Goal: Find specific page/section: Find specific page/section

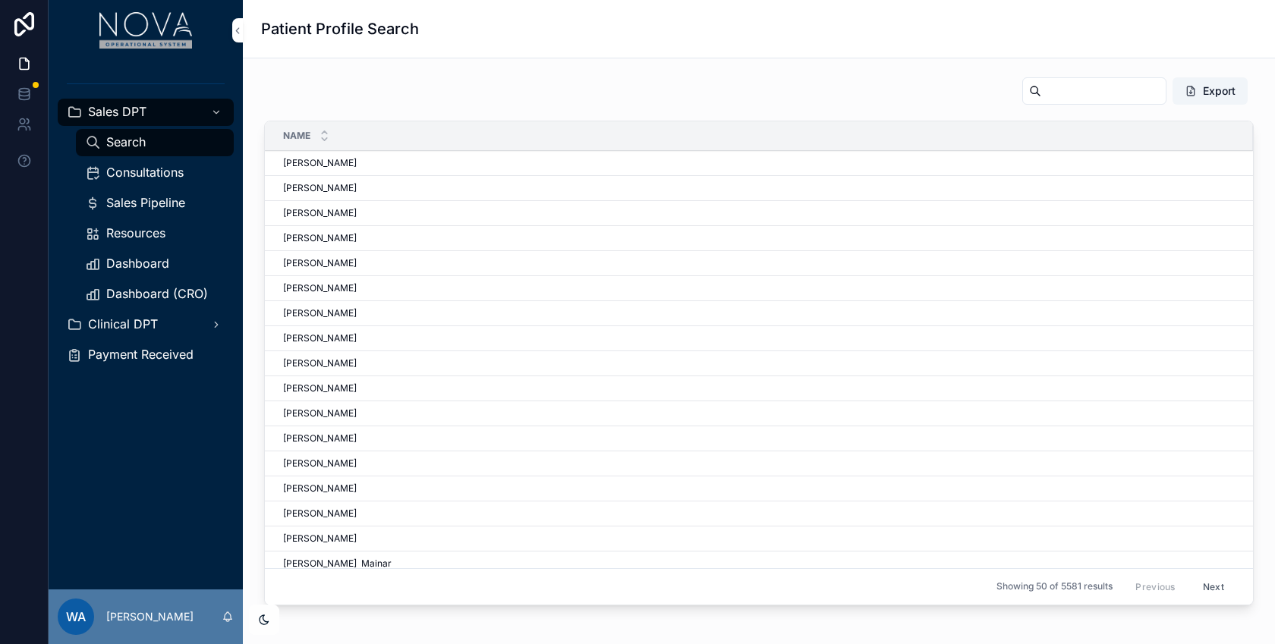
click at [166, 294] on span "Dashboard (CRO)" at bounding box center [157, 294] width 102 height 16
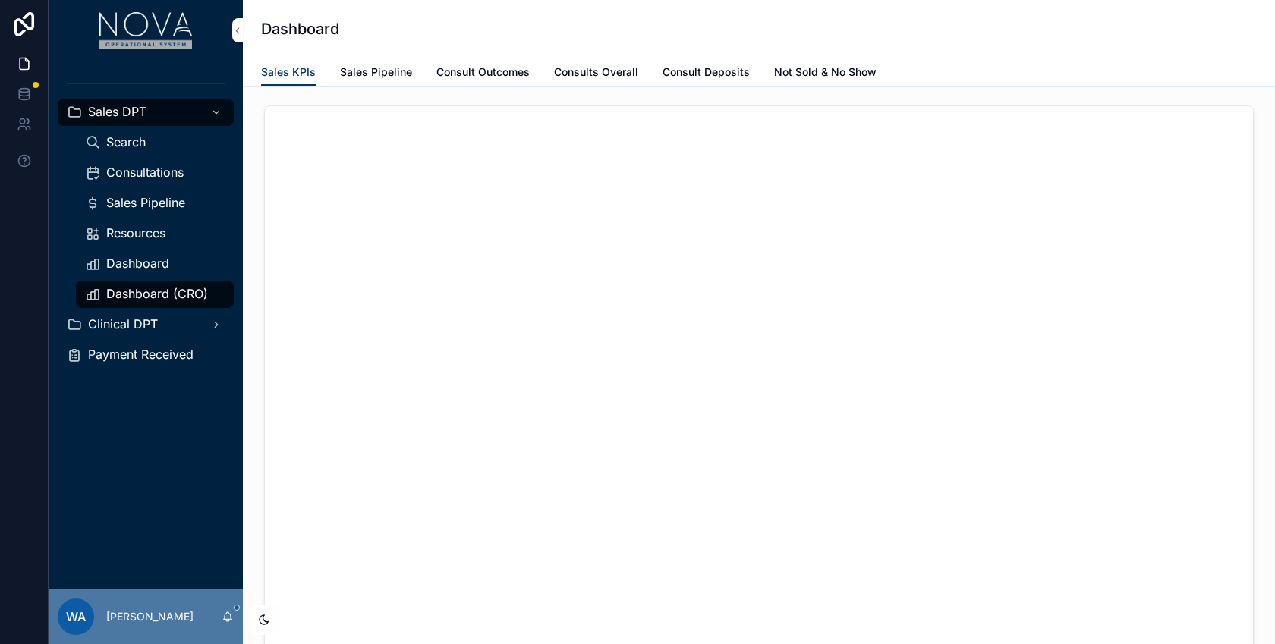
click at [369, 68] on span "Sales Pipeline" at bounding box center [376, 72] width 72 height 15
